Goal: Find contact information: Find contact information

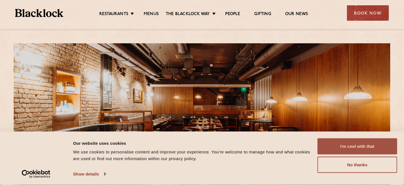
click at [352, 144] on button "I'm cool with that" at bounding box center [358, 146] width 80 height 16
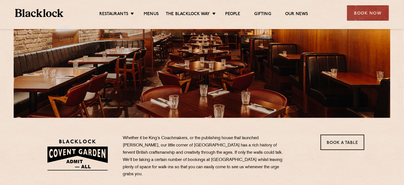
scroll to position [168, 0]
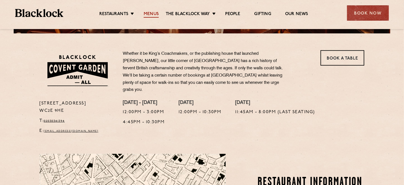
click at [151, 13] on link "Menus" at bounding box center [151, 14] width 15 height 6
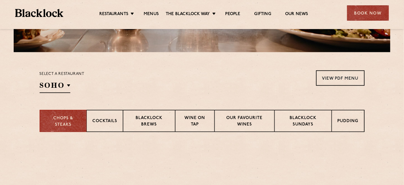
scroll to position [195, 0]
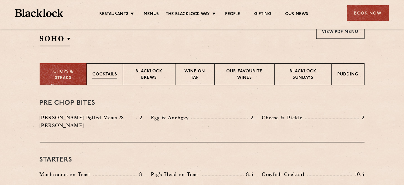
click at [105, 72] on p "Cocktails" at bounding box center [104, 74] width 25 height 7
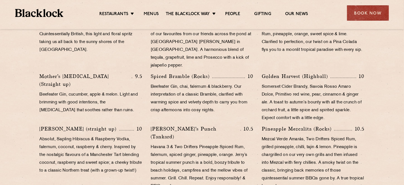
scroll to position [364, 0]
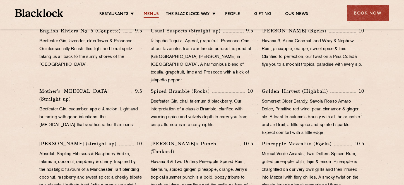
click at [151, 13] on link "Menus" at bounding box center [151, 14] width 15 height 6
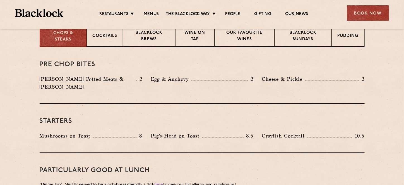
scroll to position [223, 0]
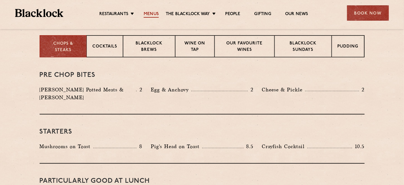
click at [154, 15] on link "Menus" at bounding box center [151, 14] width 15 height 6
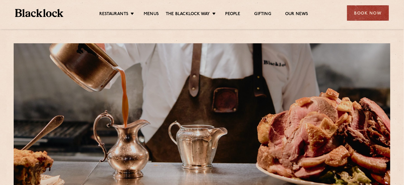
click at [154, 15] on link "Menus" at bounding box center [151, 14] width 15 height 6
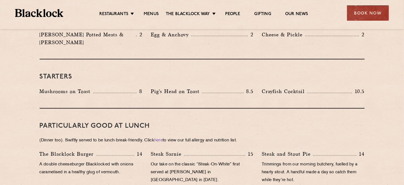
scroll to position [279, 0]
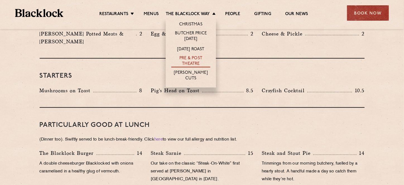
click at [187, 58] on link "Pre & Post Theatre" at bounding box center [190, 62] width 39 height 12
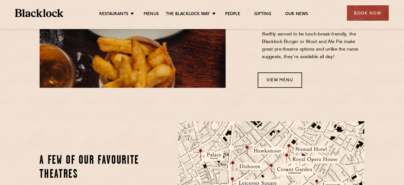
scroll to position [503, 0]
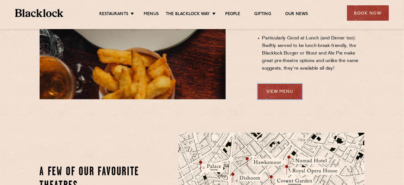
click at [272, 84] on link "View Menu" at bounding box center [280, 91] width 44 height 15
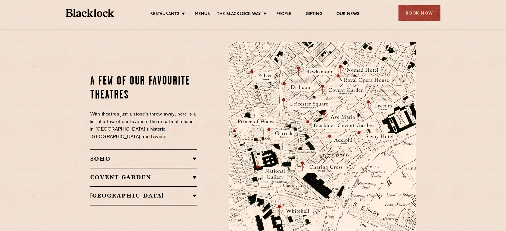
scroll to position [593, 0]
click at [129, 174] on h2 "Covent Garden" at bounding box center [143, 177] width 107 height 7
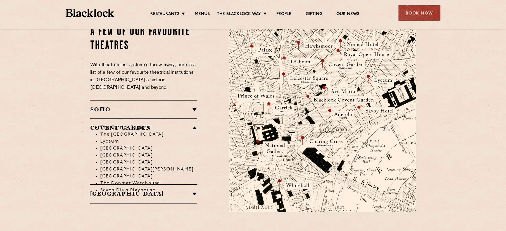
scroll to position [628, 0]
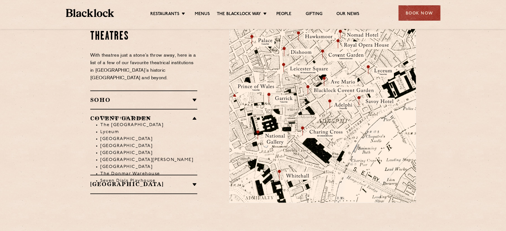
click at [101, 97] on h2 "SOHO" at bounding box center [143, 100] width 107 height 7
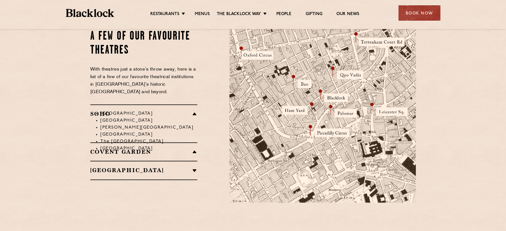
click at [114, 149] on h2 "Covent Garden" at bounding box center [143, 152] width 107 height 7
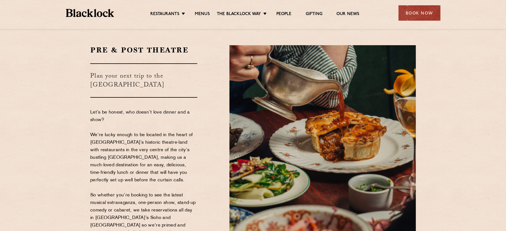
scroll to position [0, 0]
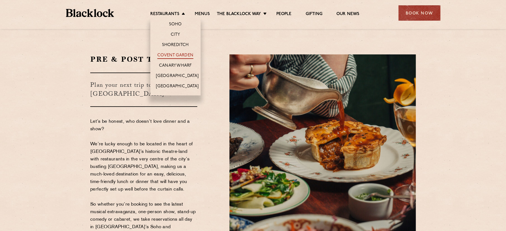
click at [170, 54] on link "Covent Garden" at bounding box center [175, 56] width 36 height 6
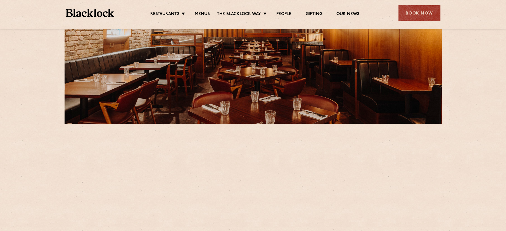
scroll to position [175, 0]
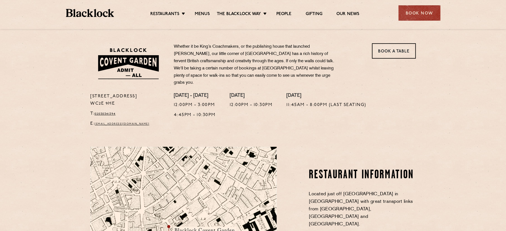
drag, startPoint x: 114, startPoint y: 99, endPoint x: 92, endPoint y: 100, distance: 22.3
click at [92, 100] on p "[STREET_ADDRESS]" at bounding box center [127, 100] width 75 height 15
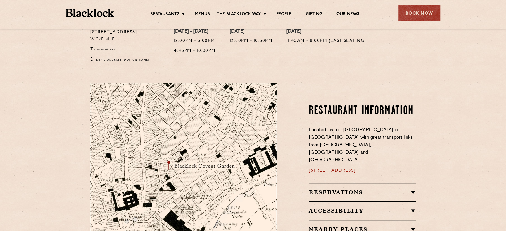
scroll to position [279, 0]
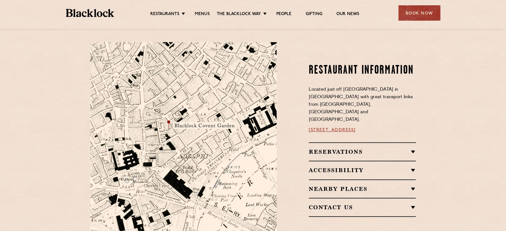
drag, startPoint x: 388, startPoint y: 119, endPoint x: 305, endPoint y: 121, distance: 83.2
click at [305, 121] on div "Restaurant information Located just off [GEOGRAPHIC_DATA] in [GEOGRAPHIC_DATA] …" at bounding box center [350, 140] width 139 height 196
